Goal: Register for event/course

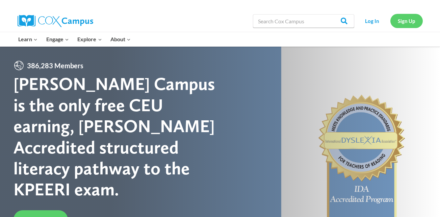
click at [406, 24] on link "Sign Up" at bounding box center [406, 21] width 32 height 14
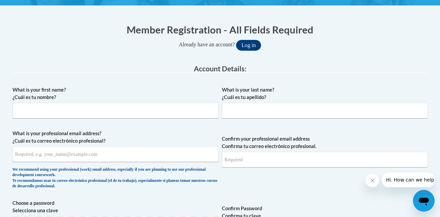
scroll to position [117, 0]
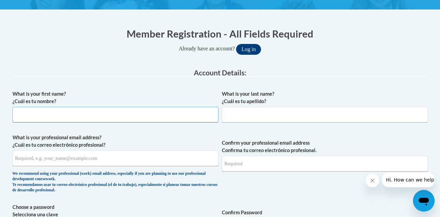
click at [184, 115] on input "What is your first name? ¿Cuál es tu nombre?" at bounding box center [115, 115] width 206 height 16
type input "k"
type input "Krystal"
click at [257, 119] on input "What is your last name? ¿Cuál es tu apellido?" at bounding box center [325, 115] width 206 height 16
type input "Chitty"
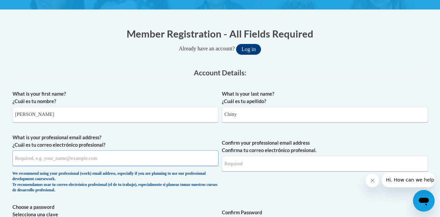
click at [142, 156] on input "What is your professional email address? ¿Cuál es tu correo electrónico profesi…" at bounding box center [115, 158] width 206 height 16
type input "kc0615@student.columbustech.edu"
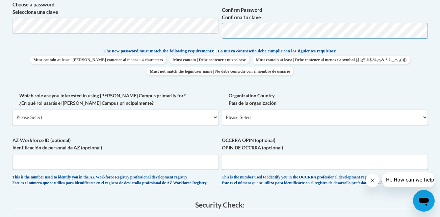
scroll to position [316, 0]
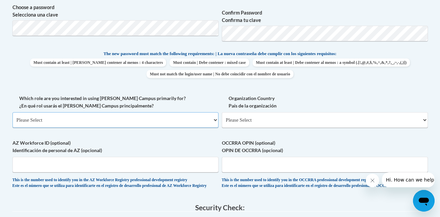
click at [179, 124] on select "Please Select College/University | Colegio/Universidad Community/Nonprofit Part…" at bounding box center [115, 120] width 206 height 16
select select "5a18ea06-2b54-4451-96f2-d152daf9eac5"
click at [12, 112] on select "Please Select College/University | Colegio/Universidad Community/Nonprofit Part…" at bounding box center [115, 120] width 206 height 16
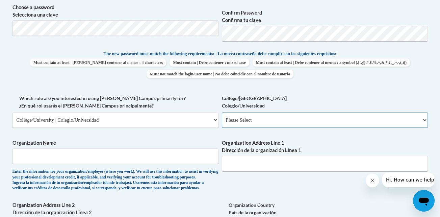
click at [246, 116] on select "Please Select College/University Staff | Empleado universitario College/Univers…" at bounding box center [325, 120] width 206 height 16
select select "99b32b07-cffc-426c-8bf6-0cd77760d84b"
click at [222, 112] on select "Please Select College/University Staff | Empleado universitario College/Univers…" at bounding box center [325, 120] width 206 height 16
click at [126, 161] on input "Organization Name" at bounding box center [115, 156] width 206 height 16
type input "Enrichment Services"
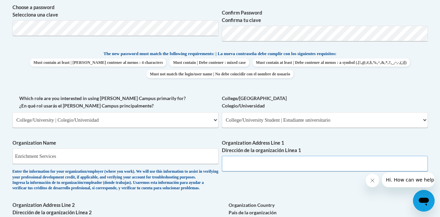
click at [238, 170] on input "Organization Address Line 1 Dirección de la organización Línea 1" at bounding box center [325, 164] width 206 height 16
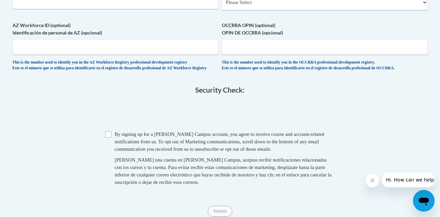
scroll to position [539, 0]
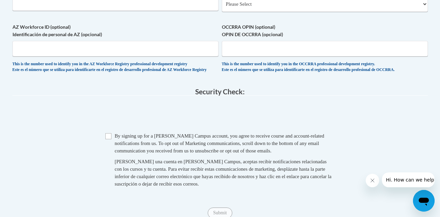
type input "2601 cross country dr suite columbus ga"
click at [110, 139] on input "Checkbox" at bounding box center [108, 136] width 6 height 6
checkbox input "true"
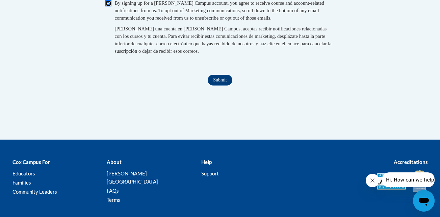
scroll to position [674, 0]
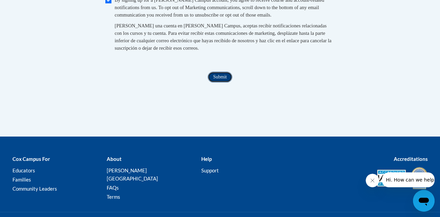
click at [225, 82] on input "Submit" at bounding box center [219, 77] width 24 height 11
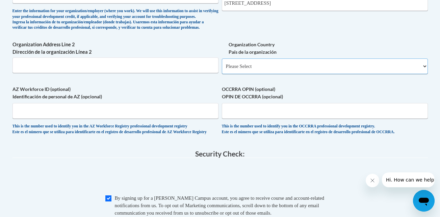
scroll to position [452, 0]
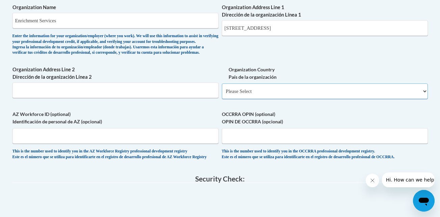
click at [411, 99] on select "Please Select United States | Estados Unidos Outside of the United States | Fue…" at bounding box center [325, 91] width 206 height 16
select select "ad49bcad-a171-4b2e-b99c-48b446064914"
click at [222, 94] on select "Please Select United States | Estados Unidos Outside of the United States | Fue…" at bounding box center [325, 91] width 206 height 16
select select
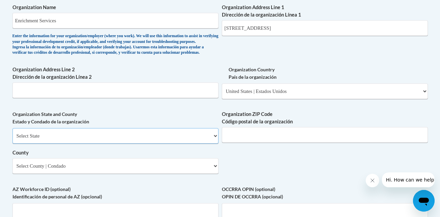
click at [146, 143] on select "Select State Alabama Alaska Arizona Arkansas California Colorado Connecticut De…" at bounding box center [115, 136] width 206 height 16
select select "Alabama"
click at [12, 139] on select "Select State Alabama Alaska Arizona Arkansas California Colorado Connecticut De…" at bounding box center [115, 136] width 206 height 16
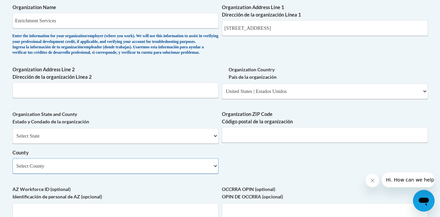
click at [148, 173] on select "Select County Autauga Baldwin Barbour Bibb Blount Bullock Butler Calhoun Chambe…" at bounding box center [115, 166] width 206 height 16
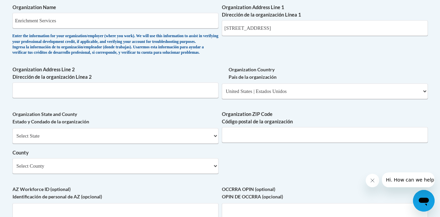
scroll to position [640, 0]
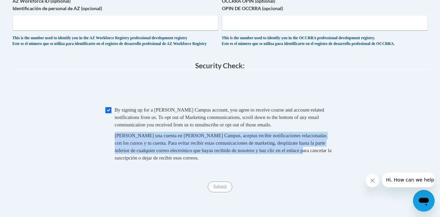
drag, startPoint x: 439, startPoint y: 168, endPoint x: 438, endPoint y: 143, distance: 25.4
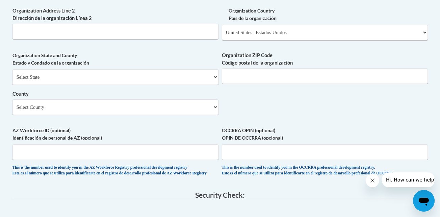
scroll to position [505, 0]
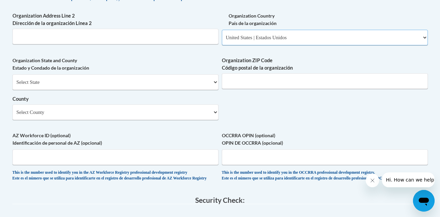
click at [420, 45] on select "Please Select United States | Estados Unidos Outside of the United States | Fue…" at bounding box center [325, 38] width 206 height 16
click at [222, 40] on select "Please Select United States | Estados Unidos Outside of the United States | Fue…" at bounding box center [325, 38] width 206 height 16
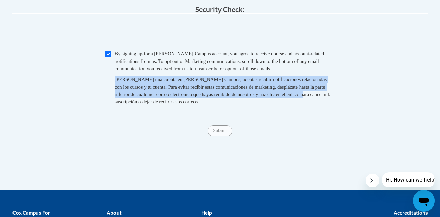
scroll to position [707, 0]
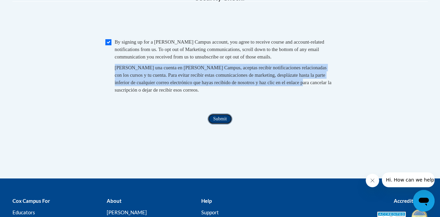
click at [224, 124] on input "Submit" at bounding box center [219, 118] width 24 height 11
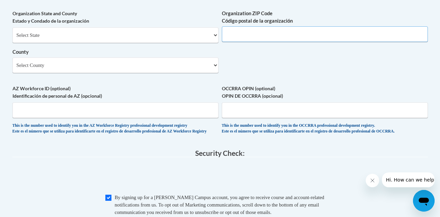
scroll to position [478, 0]
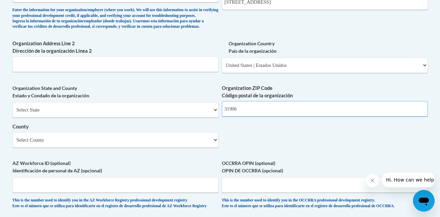
type input "31906"
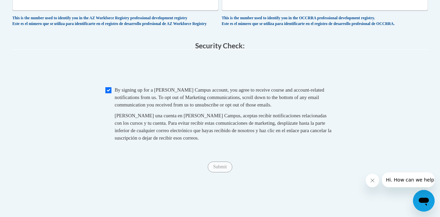
scroll to position [678, 0]
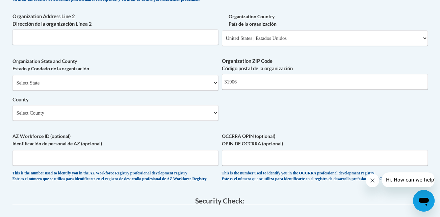
scroll to position [500, 0]
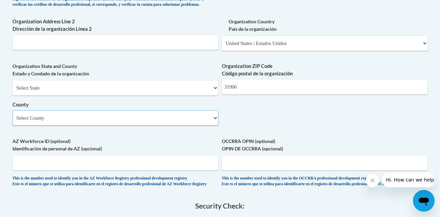
click at [159, 125] on select "Select County Autauga Baldwin Barbour Bibb Blount Bullock Butler Calhoun Chambe…" at bounding box center [115, 118] width 206 height 16
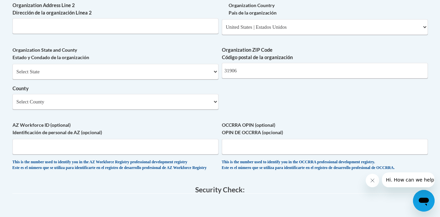
scroll to position [514, 0]
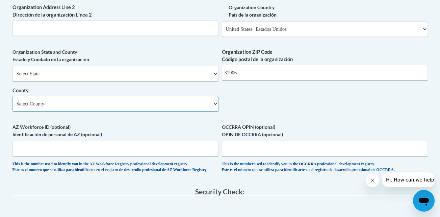
click at [154, 111] on select "Select County Autauga Baldwin Barbour Bibb Blount Bullock Butler Calhoun Chambe…" at bounding box center [115, 104] width 206 height 16
select select "Franklin"
click at [12, 107] on select "Select County Autauga Baldwin Barbour Bibb Blount Bullock Butler Calhoun Chambe…" at bounding box center [115, 104] width 206 height 16
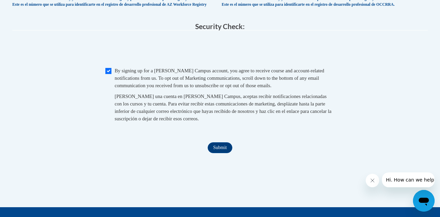
scroll to position [685, 0]
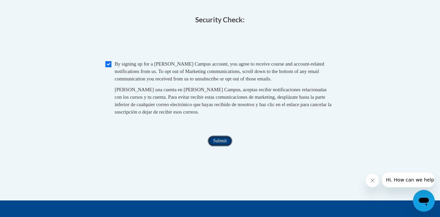
click at [225, 146] on input "Submit" at bounding box center [219, 140] width 24 height 11
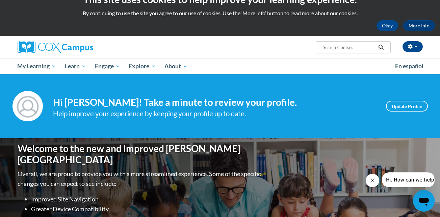
scroll to position [11, 0]
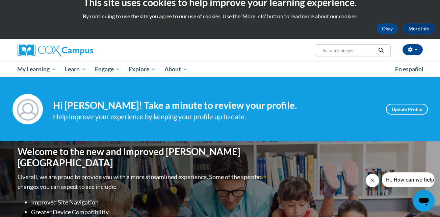
click at [342, 52] on input "Search..." at bounding box center [348, 50] width 54 height 8
type input "Build my brain"
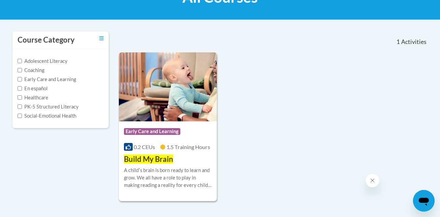
scroll to position [133, 0]
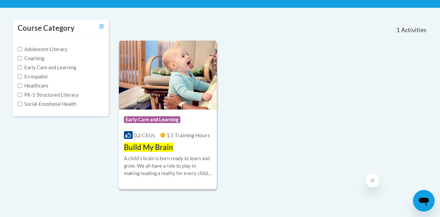
type input "Build my brain"
click at [165, 105] on img at bounding box center [168, 74] width 98 height 69
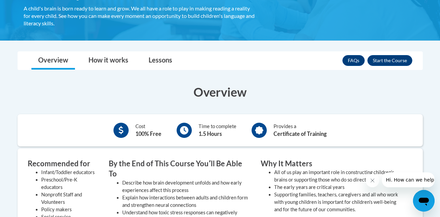
scroll to position [144, 0]
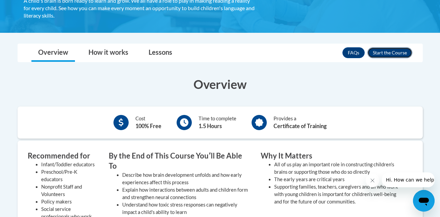
click at [385, 53] on button "Enroll" at bounding box center [389, 52] width 45 height 11
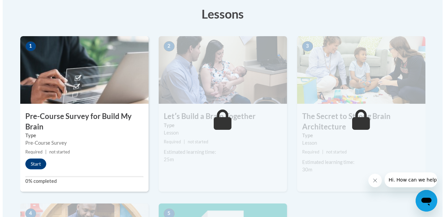
scroll to position [200, 0]
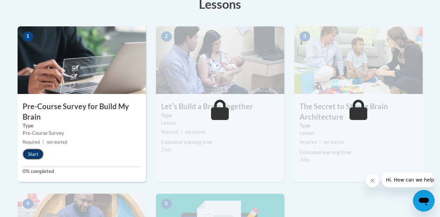
click at [37, 154] on button "Start" at bounding box center [33, 153] width 21 height 11
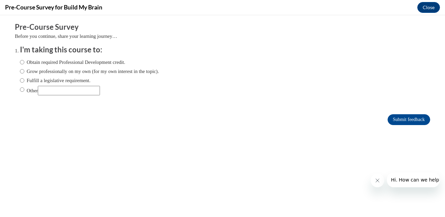
scroll to position [0, 0]
click at [20, 62] on input "Obtain required Professional Development credit." at bounding box center [22, 61] width 4 height 7
radio input "true"
click at [393, 115] on input "Submit feedback" at bounding box center [408, 119] width 43 height 11
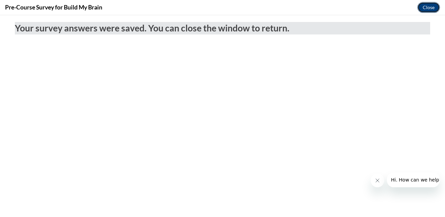
click at [425, 10] on button "Close" at bounding box center [428, 7] width 23 height 11
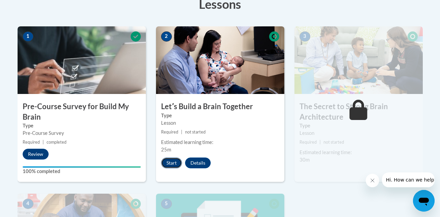
click at [172, 160] on button "Start" at bounding box center [171, 162] width 21 height 11
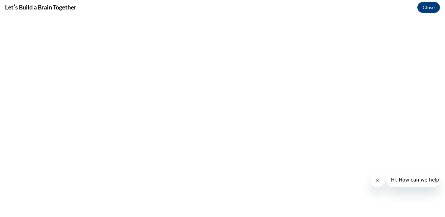
click at [378, 178] on icon "Close message from company" at bounding box center [376, 179] width 5 height 5
